Goal: Task Accomplishment & Management: Manage account settings

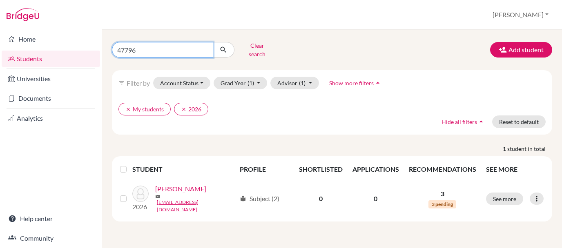
click at [129, 49] on input "47796" at bounding box center [162, 50] width 101 height 16
type input "maitha"
click button "submit" at bounding box center [224, 50] width 22 height 16
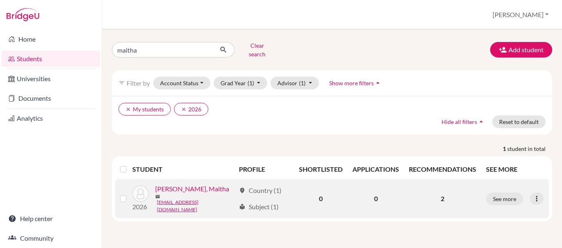
click at [411, 183] on td "2" at bounding box center [442, 198] width 77 height 39
click at [383, 193] on td "0" at bounding box center [375, 198] width 56 height 39
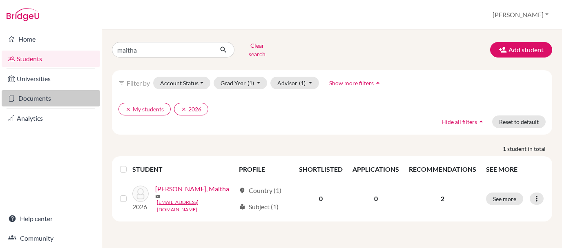
click at [34, 100] on link "Documents" at bounding box center [51, 98] width 98 height 16
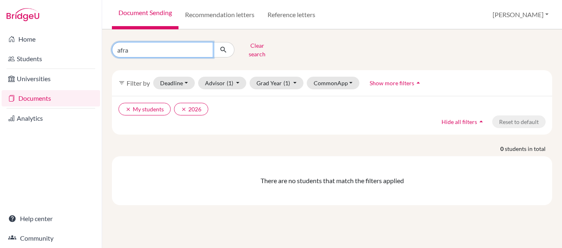
click at [134, 50] on input "afra" at bounding box center [162, 50] width 101 height 16
type input "a"
type input "maitha"
click button "submit" at bounding box center [224, 50] width 22 height 16
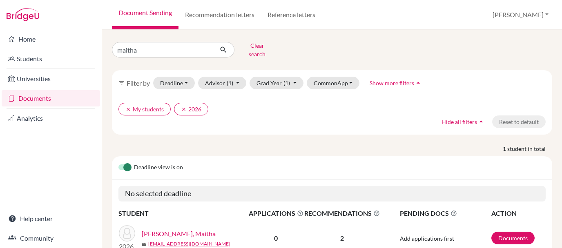
scroll to position [36, 0]
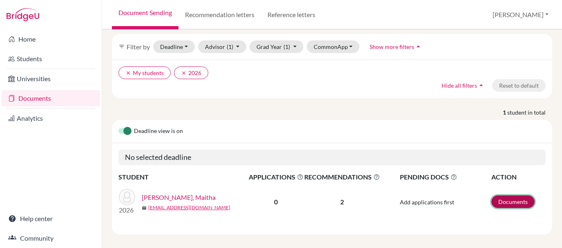
click at [505, 196] on link "Documents" at bounding box center [512, 202] width 43 height 13
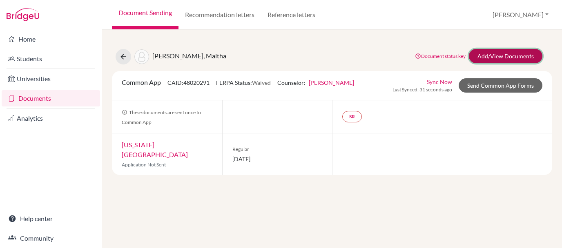
click at [495, 57] on link "Add/View Documents" at bounding box center [505, 56] width 73 height 14
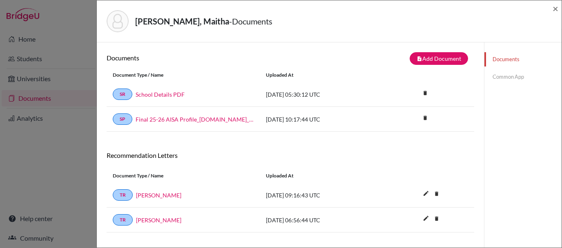
click at [511, 76] on link "Common App" at bounding box center [522, 77] width 77 height 14
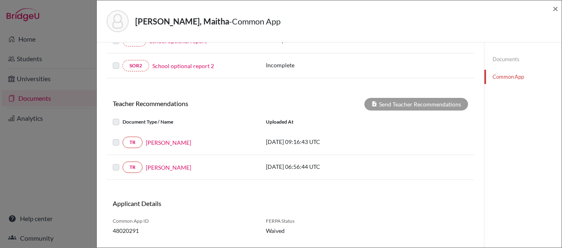
scroll to position [242, 0]
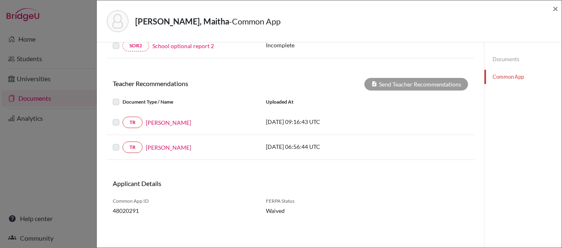
click at [122, 118] on label at bounding box center [122, 118] width 0 height 0
click at [122, 97] on label at bounding box center [122, 97] width 0 height 0
click at [122, 118] on label at bounding box center [122, 118] width 0 height 0
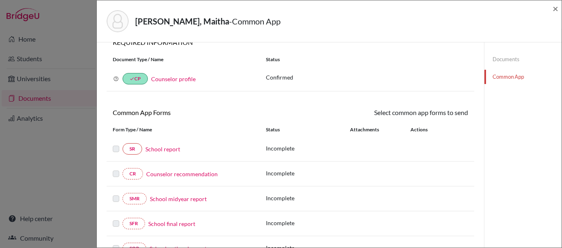
scroll to position [0, 0]
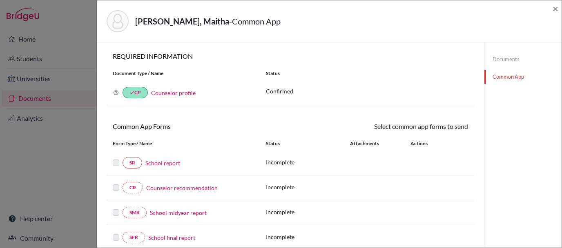
click at [501, 62] on link "Documents" at bounding box center [522, 59] width 77 height 14
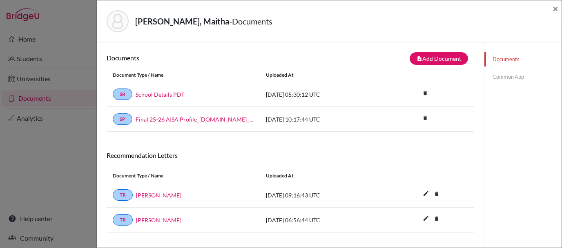
click at [512, 77] on link "Common App" at bounding box center [522, 77] width 77 height 14
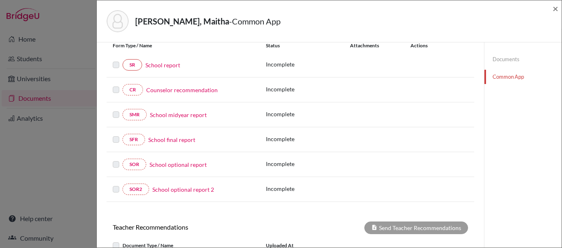
scroll to position [99, 0]
